Goal: Transaction & Acquisition: Subscribe to service/newsletter

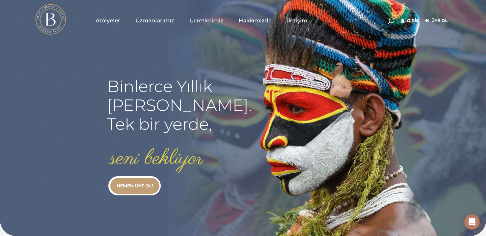
type input "[EMAIL_ADDRESS][DOMAIN_NAME]"
click at [403, 21] on link "Giriş" at bounding box center [410, 21] width 18 height 8
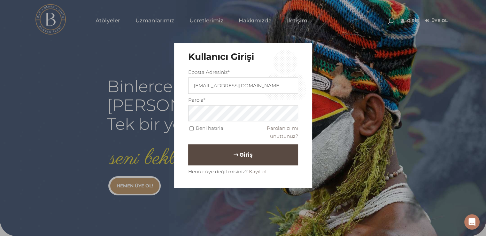
click at [209, 153] on button "Giriş" at bounding box center [243, 154] width 110 height 21
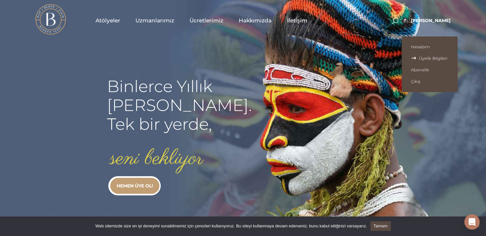
click at [426, 56] on span "Üyelik Bilgileri" at bounding box center [429, 58] width 37 height 5
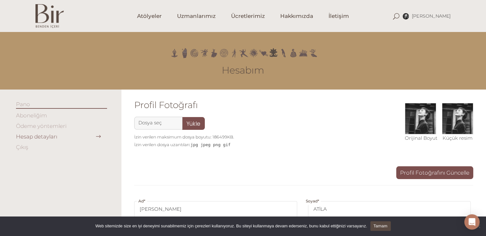
click at [33, 112] on link "Aboneliğim" at bounding box center [31, 115] width 31 height 6
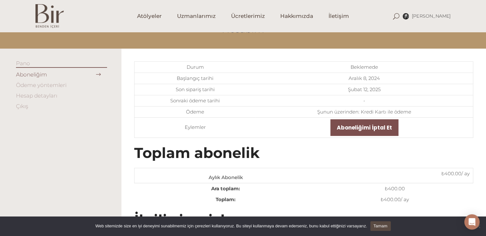
scroll to position [35, 0]
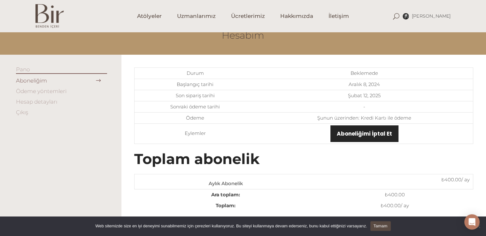
click at [361, 128] on link "Aboneliğimi İptal Et" at bounding box center [364, 133] width 68 height 17
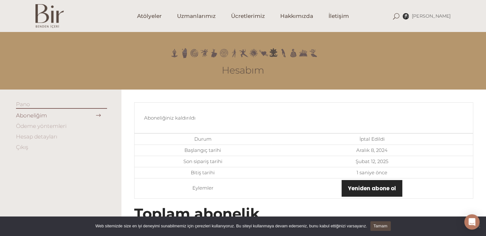
click at [367, 187] on link "Yeniden abone ol" at bounding box center [372, 188] width 61 height 17
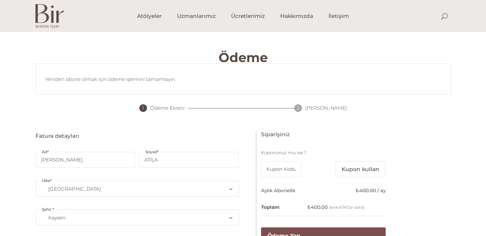
select select "TR38"
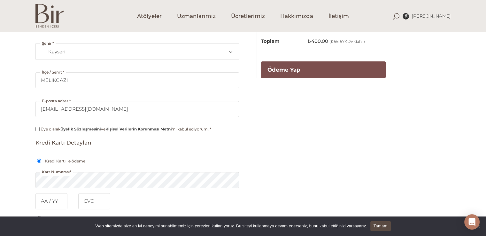
scroll to position [164, 0]
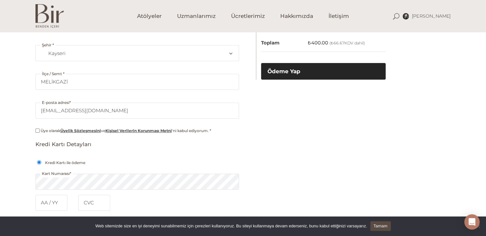
click at [313, 74] on button "Ödeme Yap" at bounding box center [323, 71] width 125 height 17
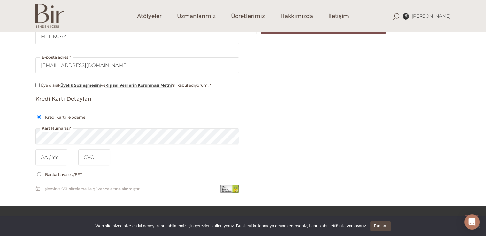
scroll to position [205, 0]
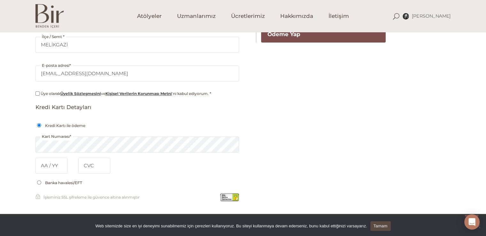
click at [151, 60] on p "E-posta adresi * fatmatila95@gmail.com" at bounding box center [137, 72] width 204 height 29
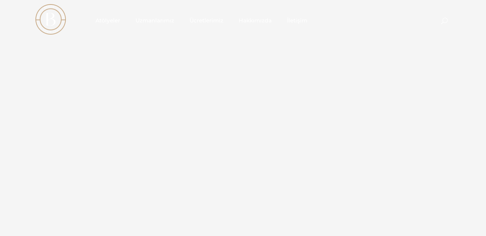
click at [129, 72] on div "Binlerce Yıllık kadim bilgi. Tek bir yerde, seni bekliyor HEMEN ÜYE OL!" at bounding box center [243, 138] width 486 height 277
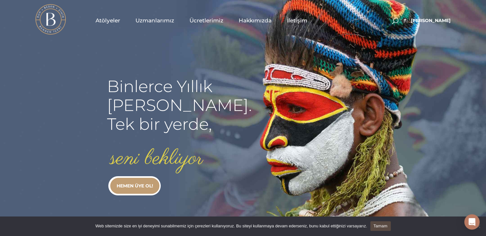
click at [113, 21] on span "Atölyeler" at bounding box center [108, 20] width 25 height 7
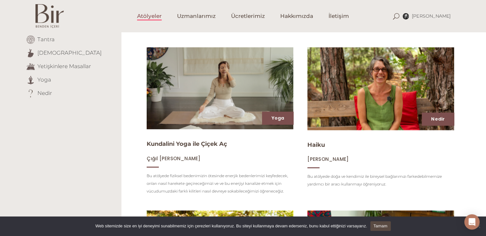
scroll to position [142, 0]
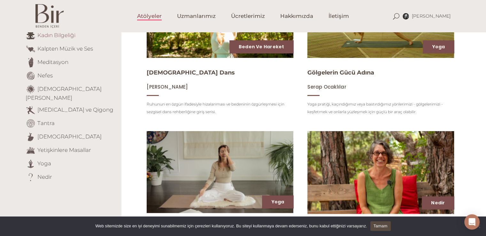
click at [63, 38] on link "Kadın Bilgeliği" at bounding box center [56, 35] width 38 height 6
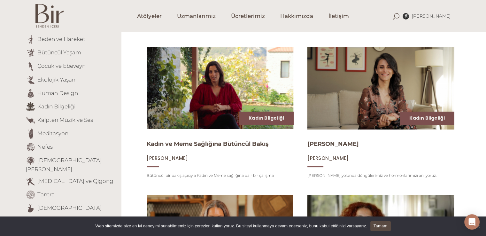
scroll to position [70, 0]
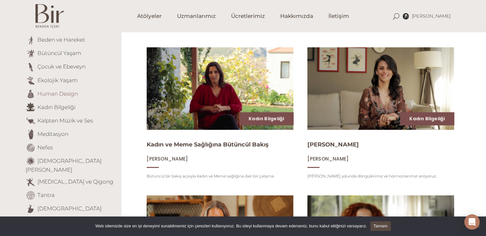
click at [71, 90] on link "Human Design" at bounding box center [57, 93] width 41 height 6
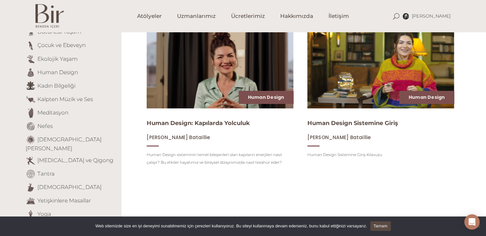
scroll to position [89, 0]
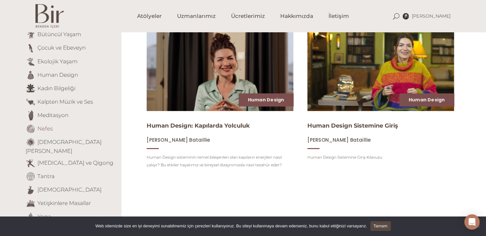
click at [41, 127] on link "Nefes" at bounding box center [44, 128] width 15 height 6
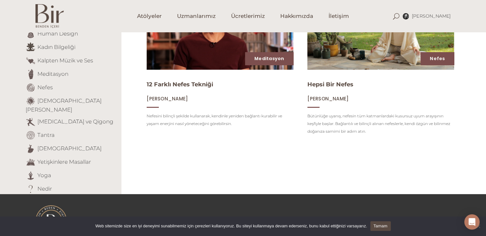
scroll to position [4, 0]
